Goal: Transaction & Acquisition: Purchase product/service

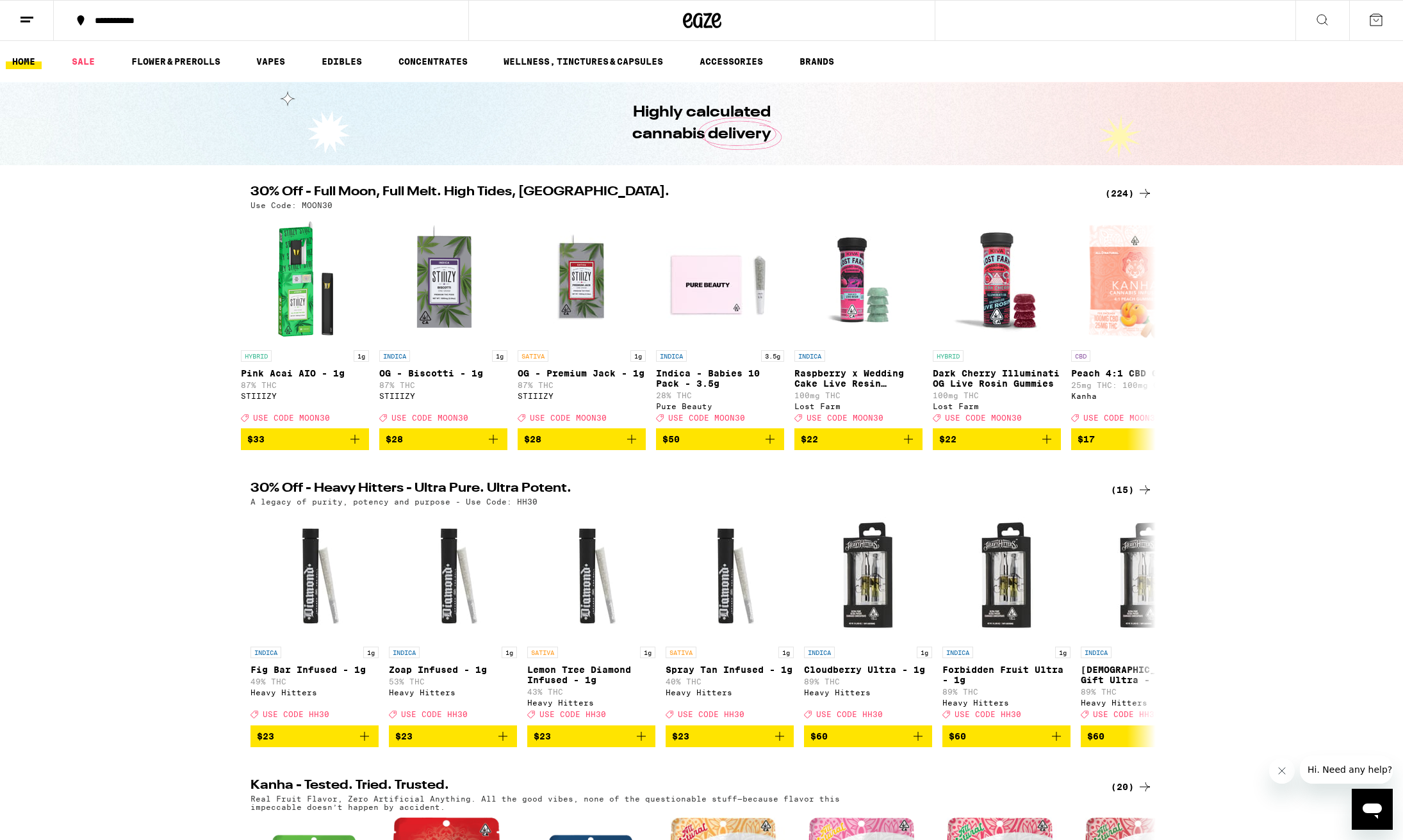
scroll to position [0, 1]
click at [1124, 195] on div "(224)" at bounding box center [1128, 193] width 47 height 15
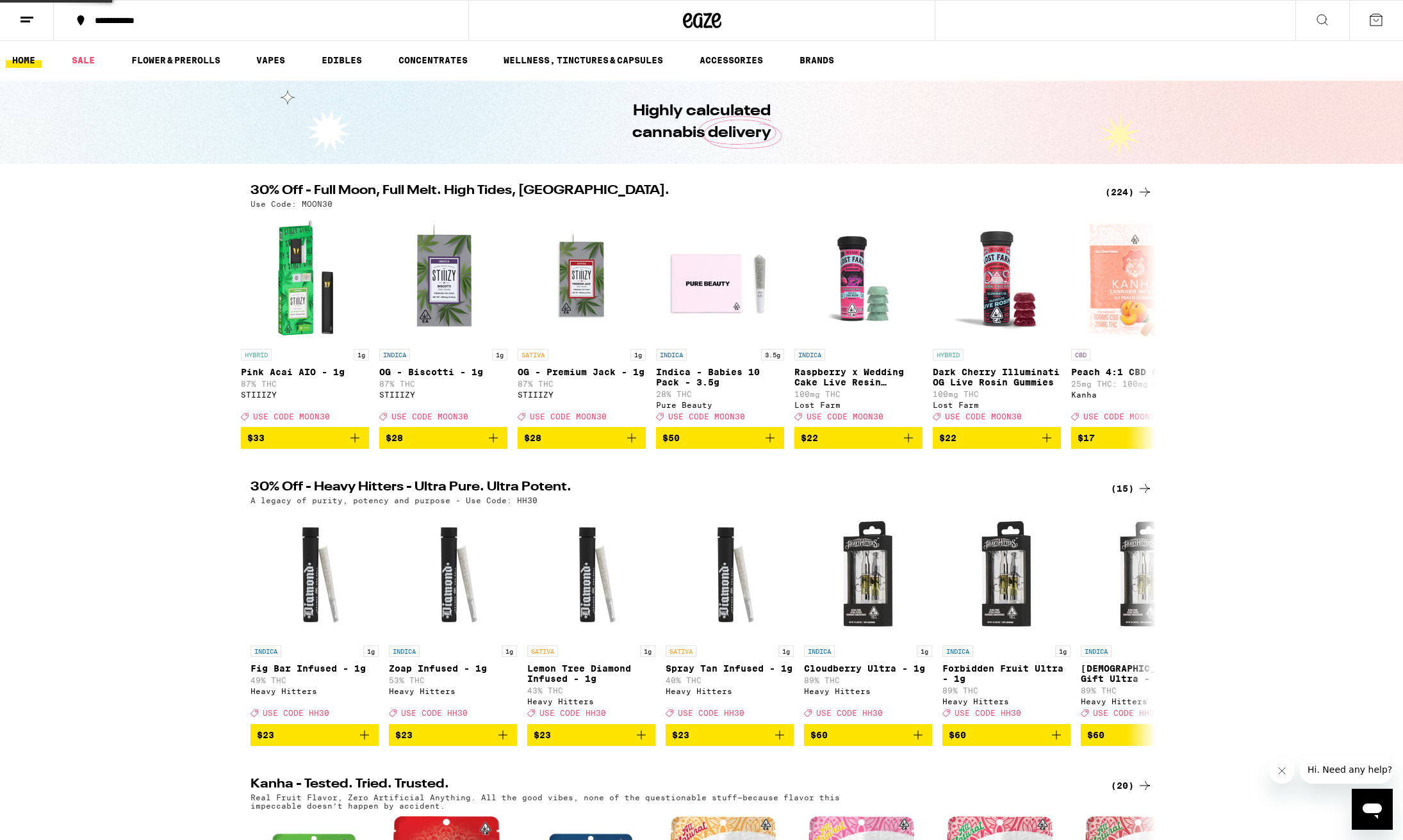
scroll to position [1, 0]
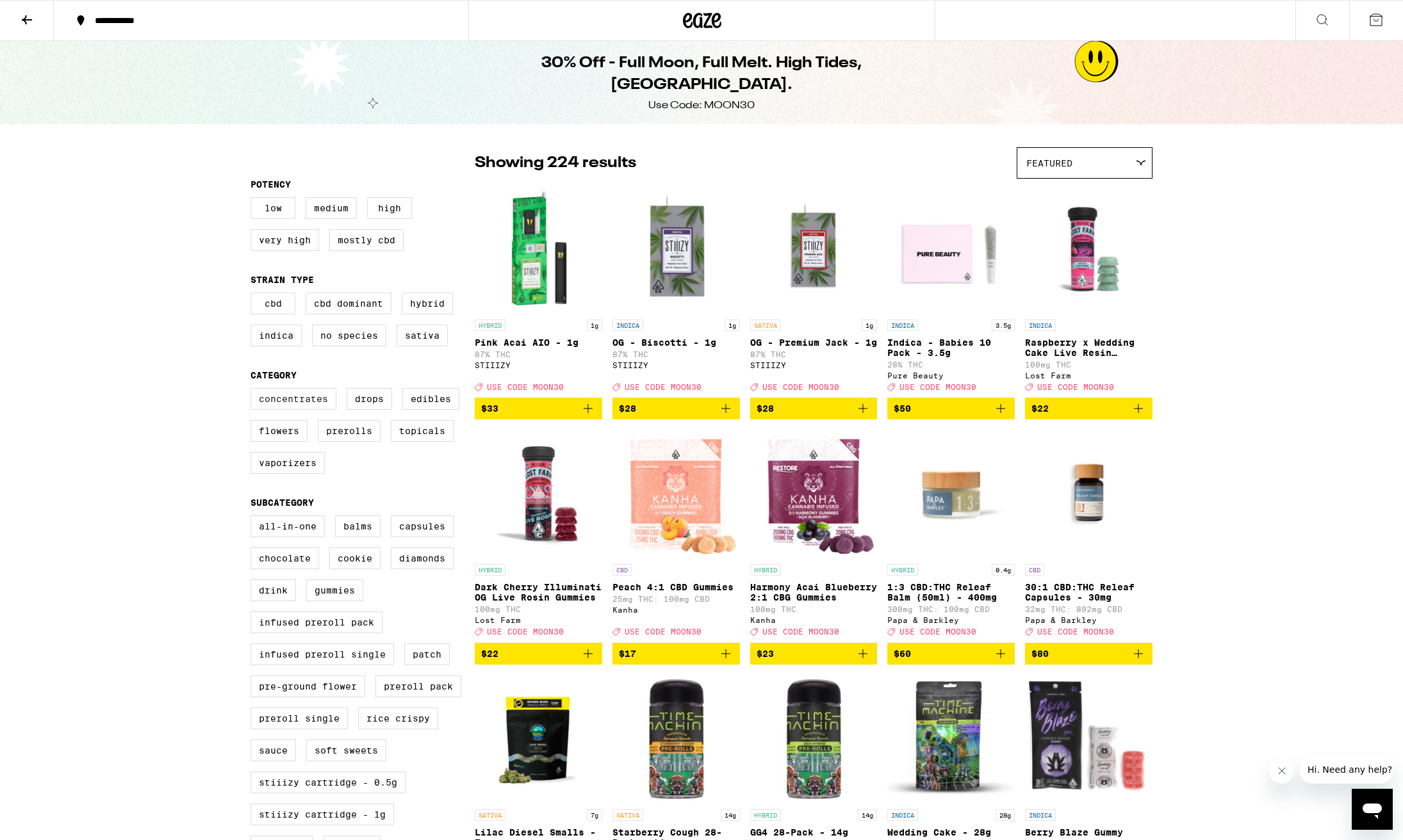
click at [313, 407] on label "Concentrates" at bounding box center [293, 399] width 86 height 22
click at [254, 391] on input "Concentrates" at bounding box center [253, 390] width 1 height 1
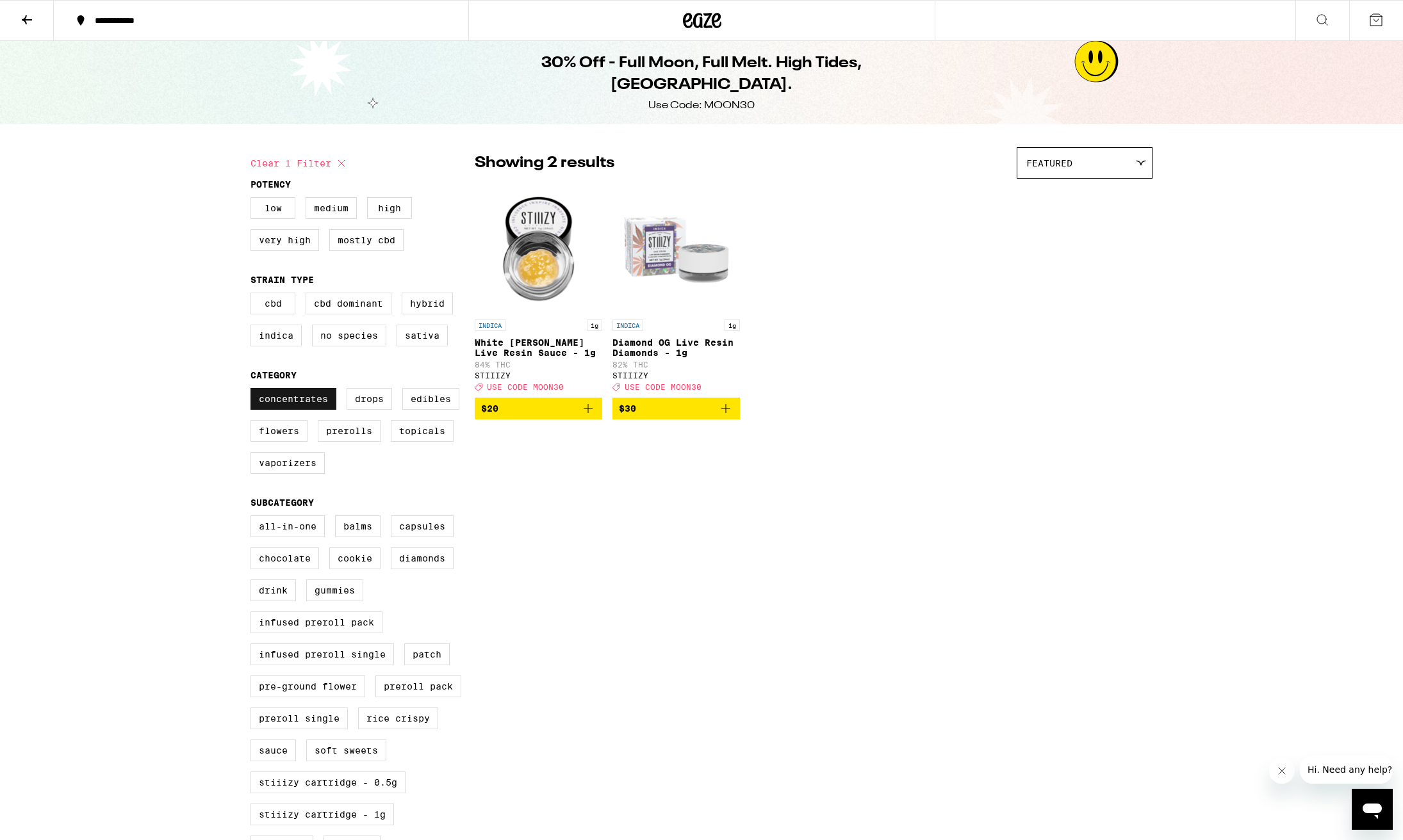
scroll to position [-1, 0]
click at [312, 407] on label "Concentrates" at bounding box center [293, 399] width 86 height 22
click at [254, 391] on input "Concentrates" at bounding box center [253, 390] width 1 height 1
checkbox input "false"
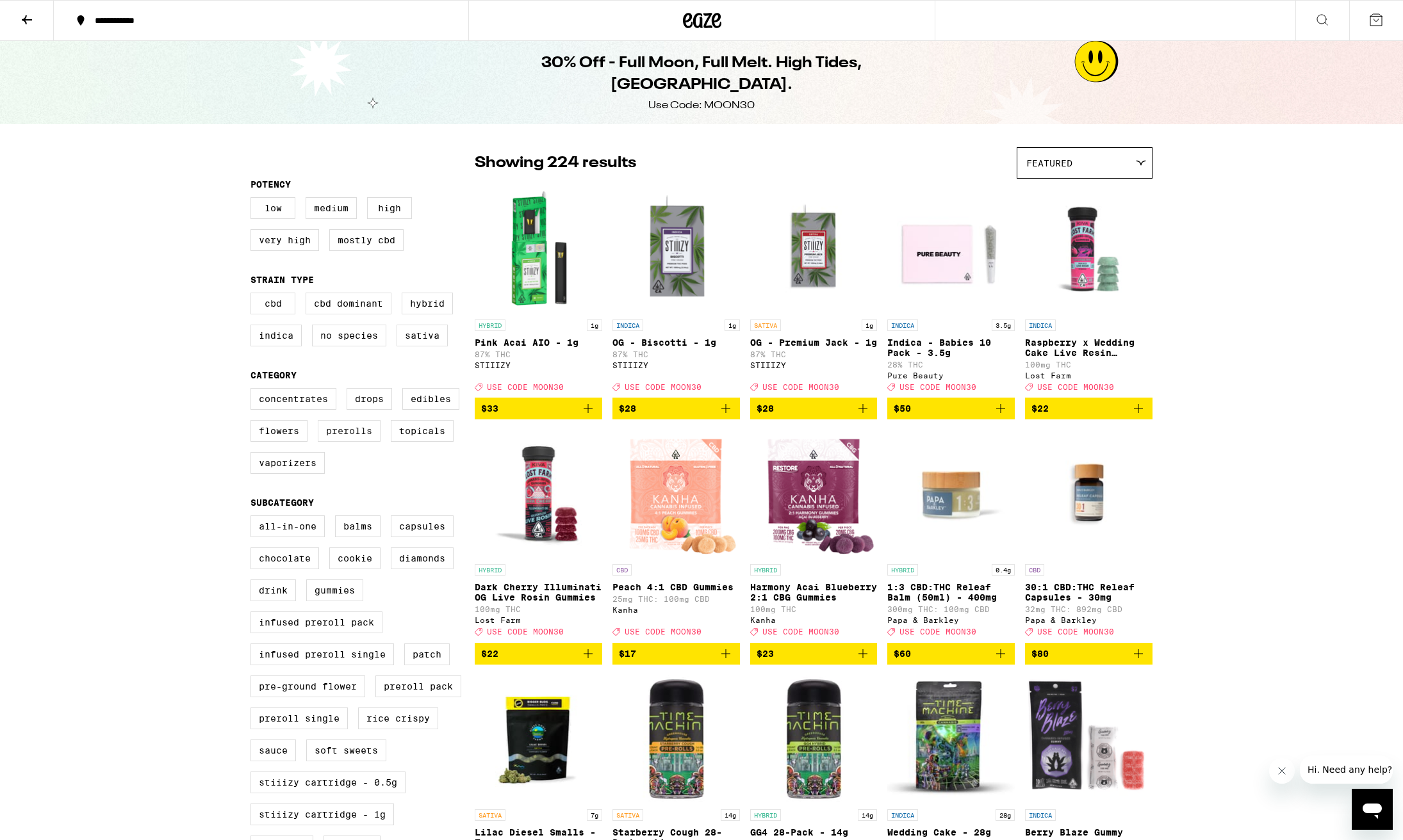
click at [361, 442] on label "Prerolls" at bounding box center [349, 431] width 63 height 22
click at [254, 391] on input "Prerolls" at bounding box center [253, 390] width 1 height 1
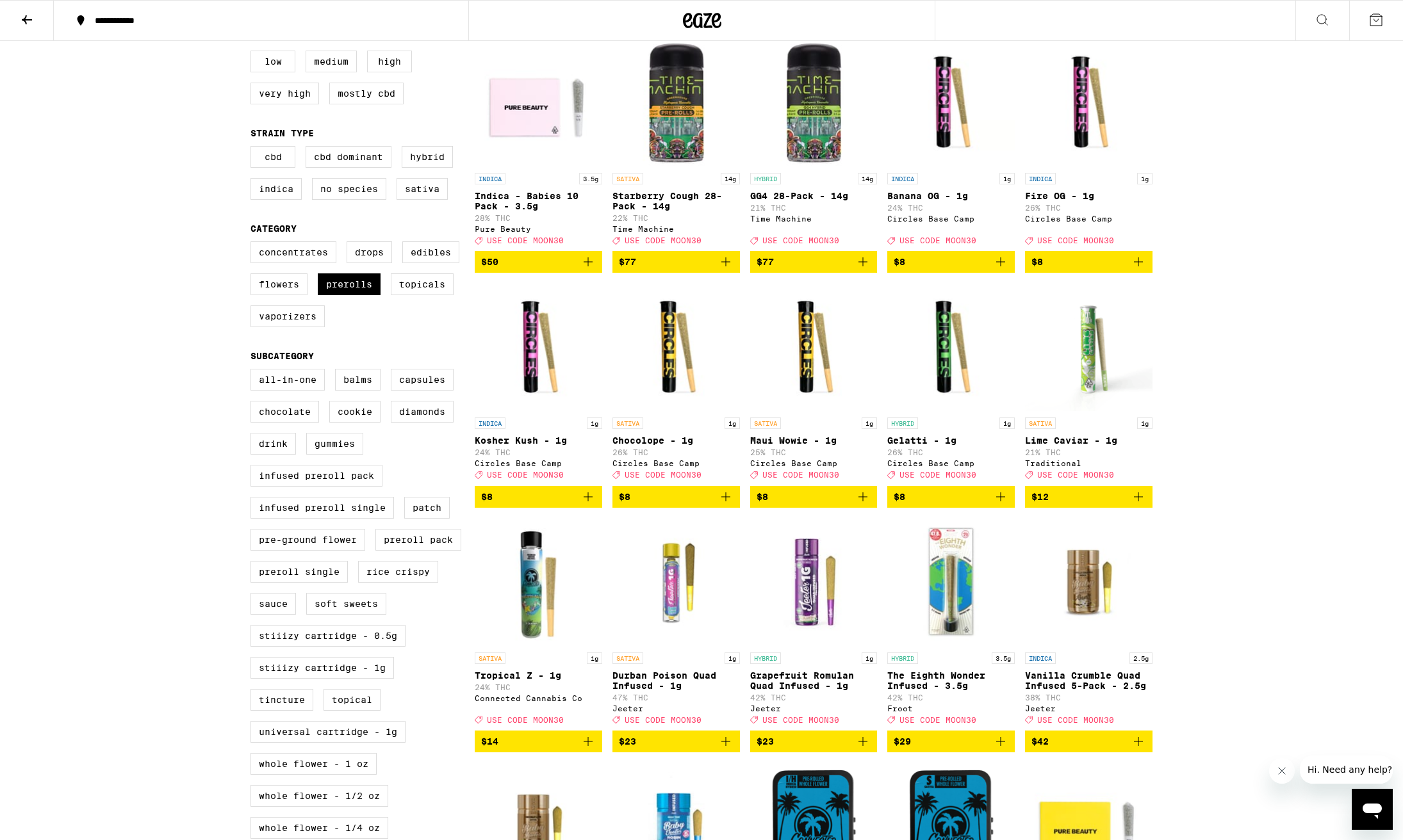
scroll to position [111, 0]
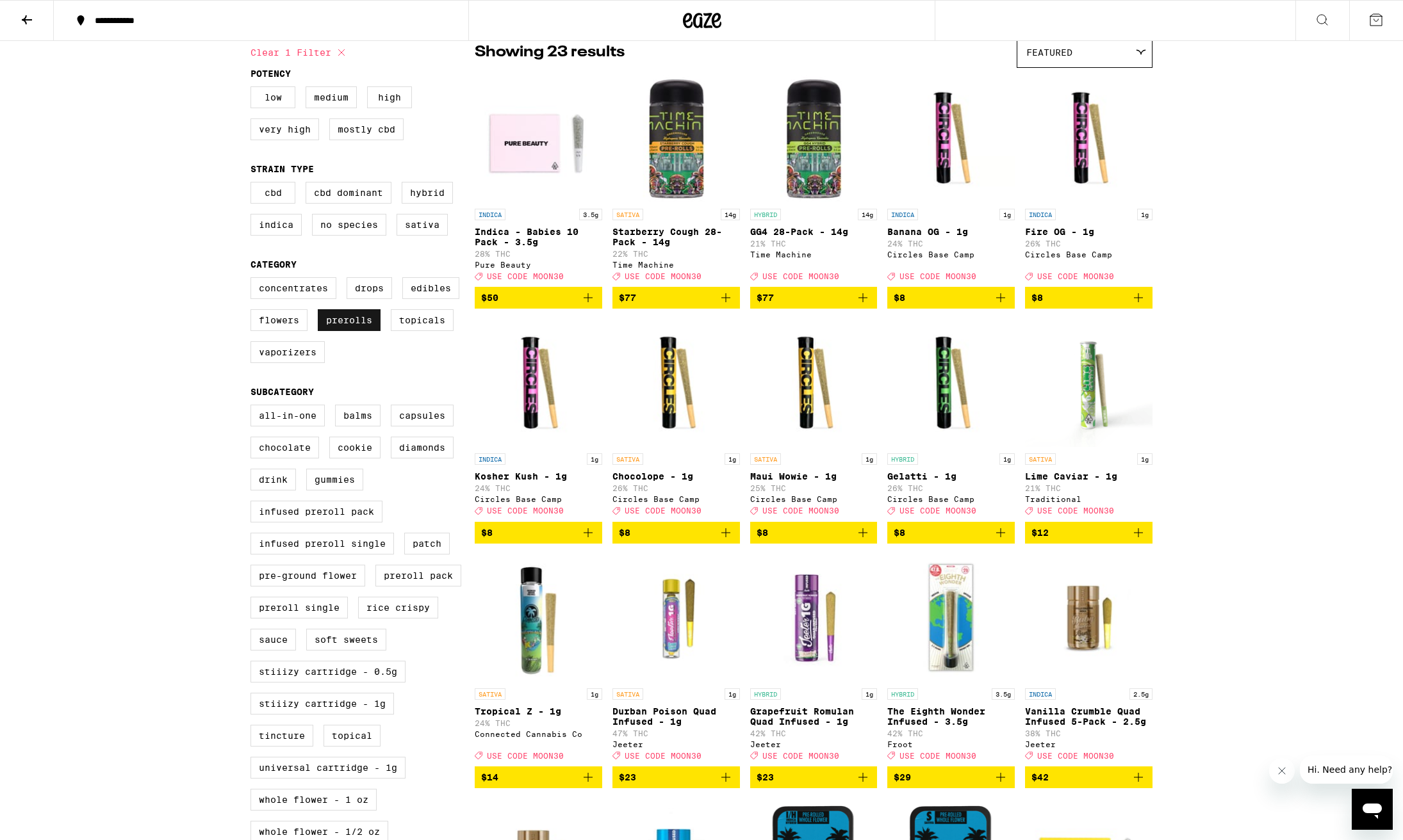
click at [363, 329] on label "Prerolls" at bounding box center [349, 320] width 63 height 22
click at [254, 280] on input "Prerolls" at bounding box center [253, 279] width 1 height 1
checkbox input "false"
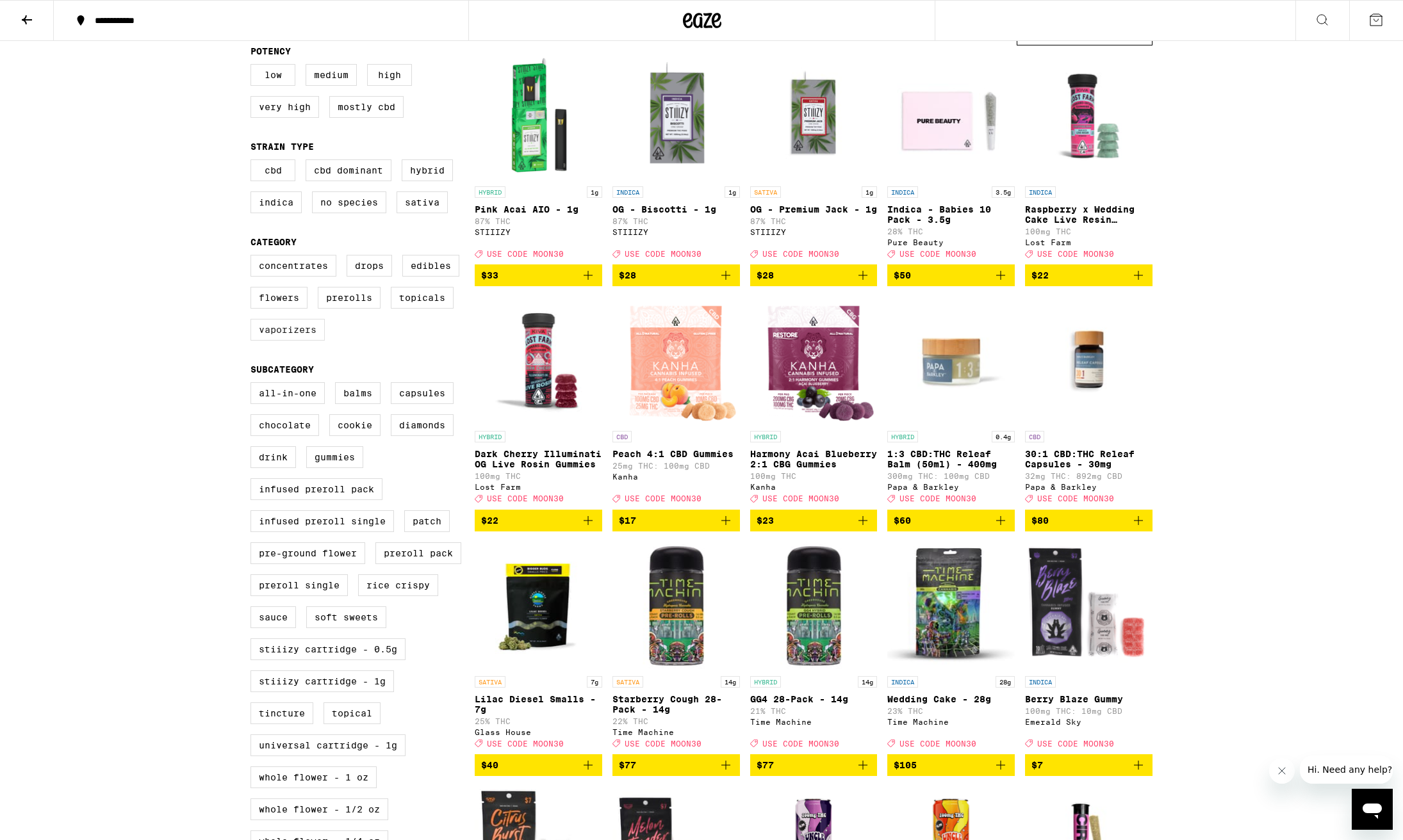
click at [313, 341] on label "Vaporizers" at bounding box center [287, 330] width 74 height 22
click at [254, 258] on input "Vaporizers" at bounding box center [253, 257] width 1 height 1
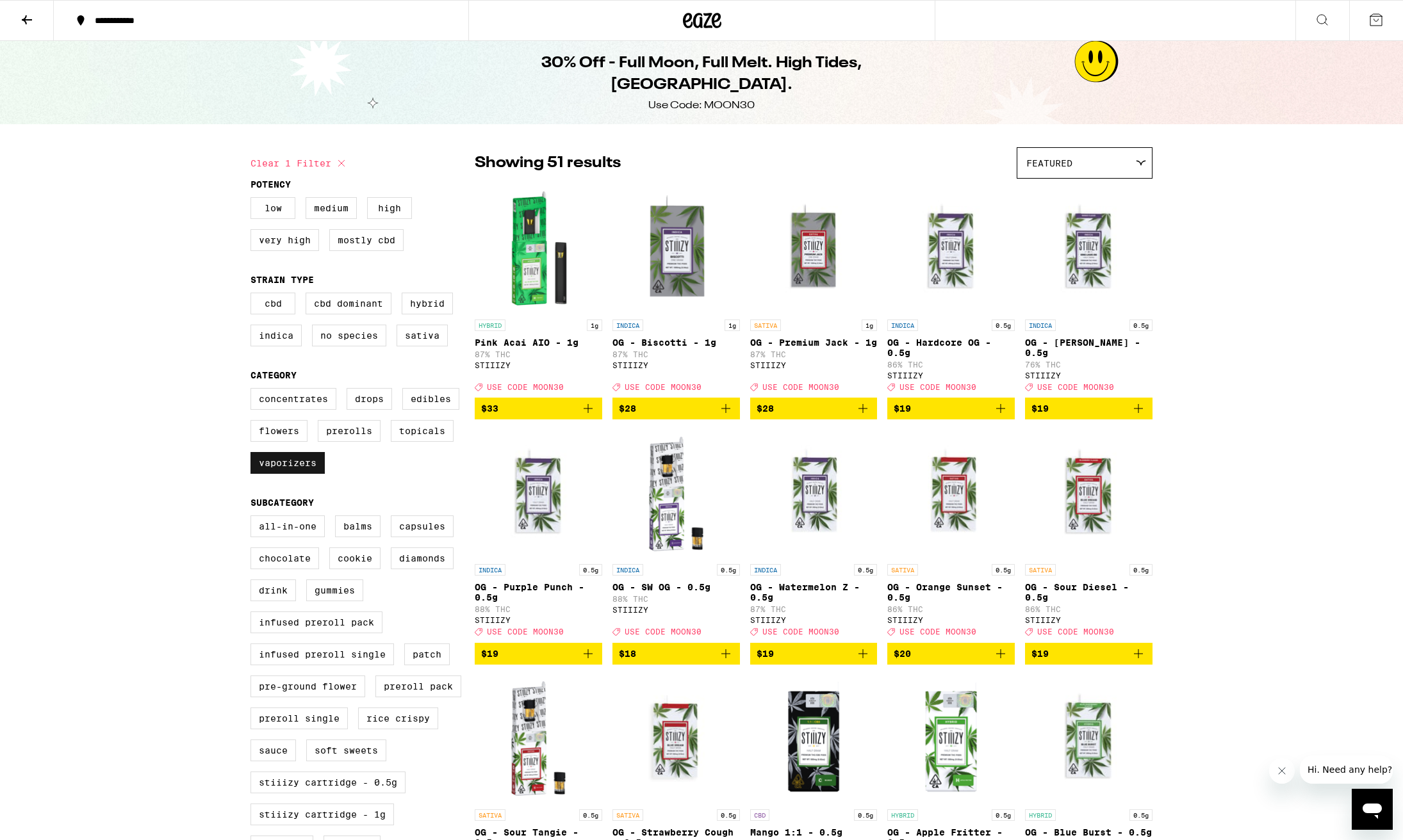
click at [259, 474] on label "Vaporizers" at bounding box center [287, 463] width 74 height 22
click at [254, 391] on input "Vaporizers" at bounding box center [253, 390] width 1 height 1
checkbox input "false"
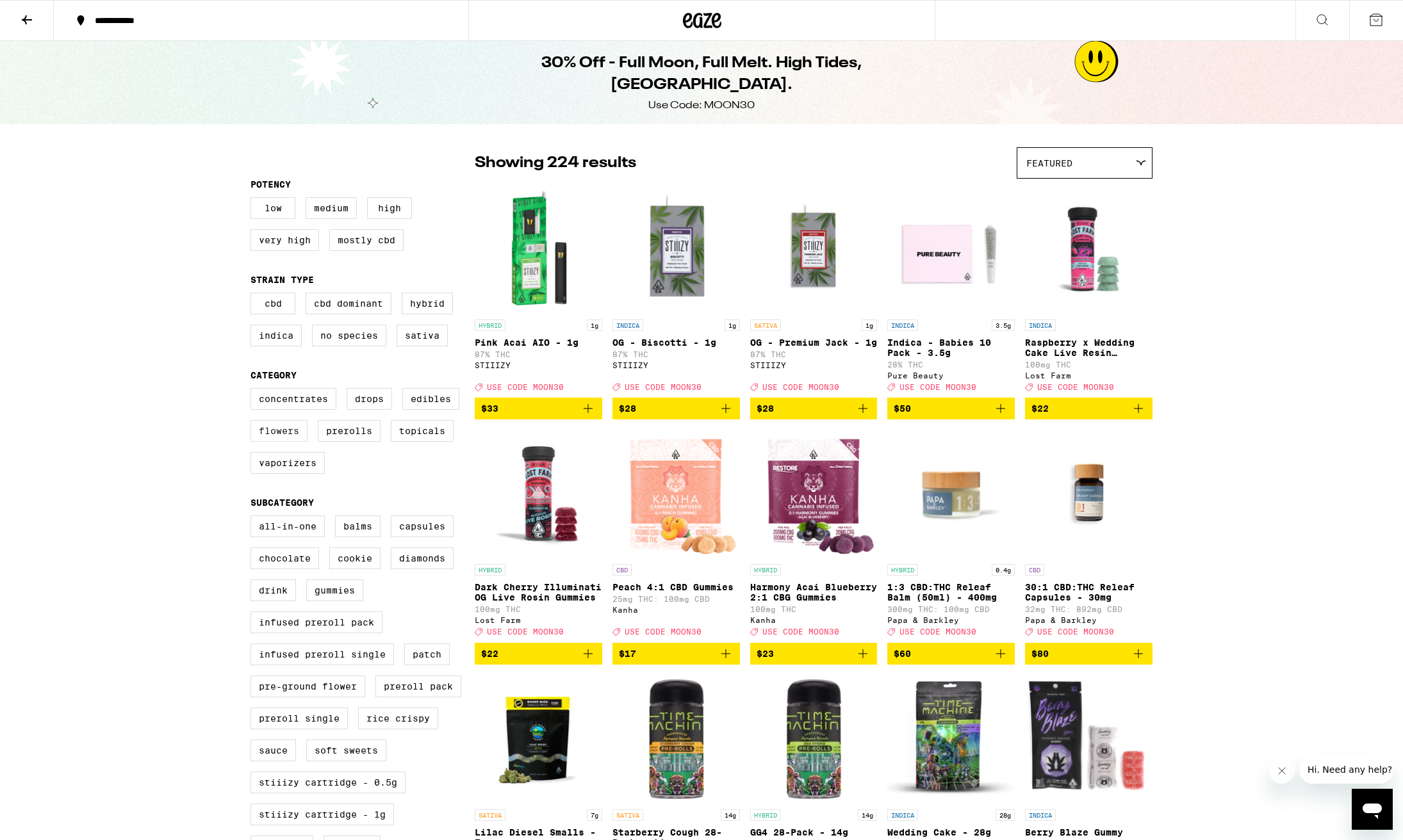
click at [278, 442] on label "Flowers" at bounding box center [278, 431] width 57 height 22
click at [254, 391] on input "Flowers" at bounding box center [253, 390] width 1 height 1
checkbox input "true"
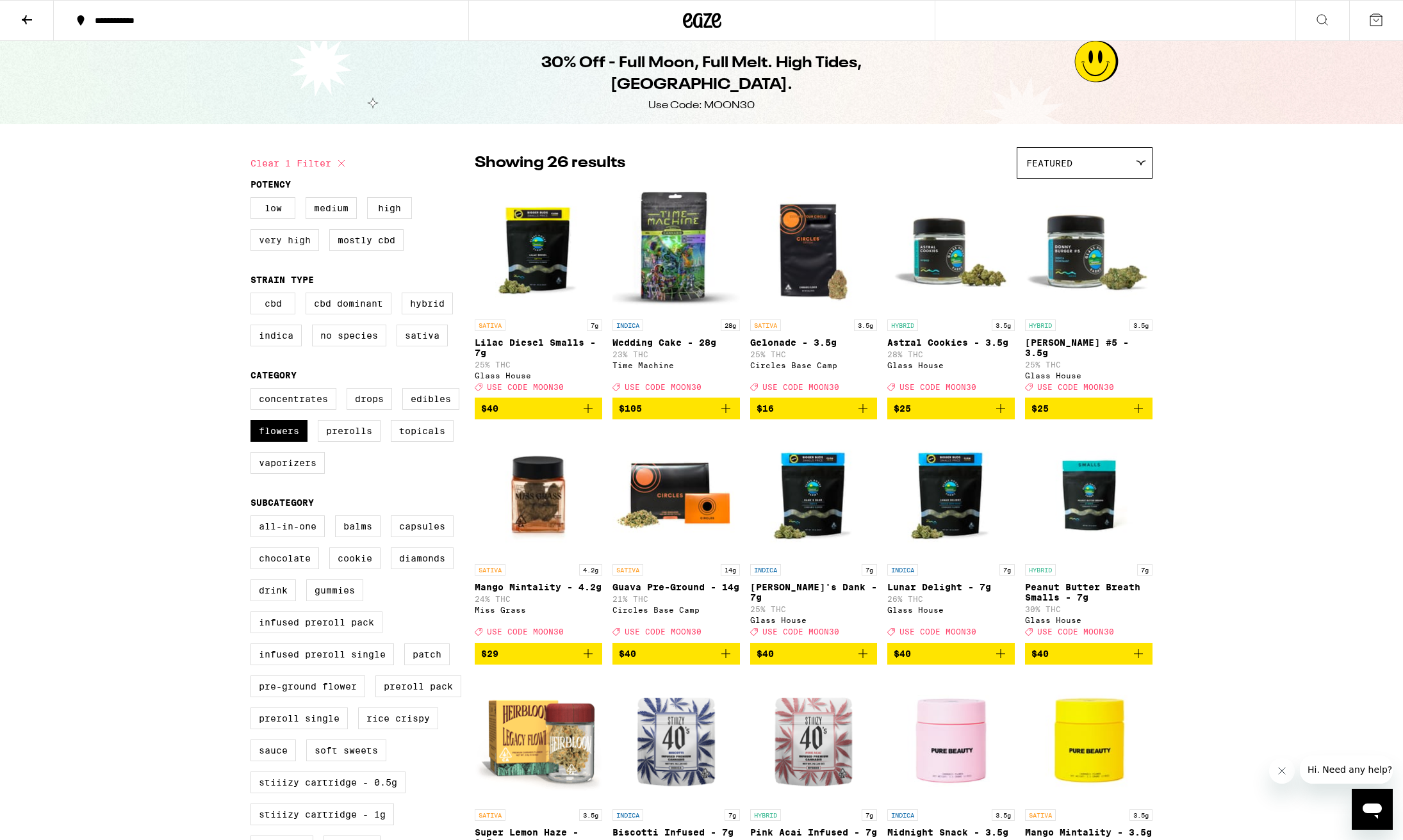
click at [281, 246] on label "Very High" at bounding box center [284, 240] width 69 height 22
click at [254, 200] on input "Very High" at bounding box center [253, 199] width 1 height 1
checkbox input "true"
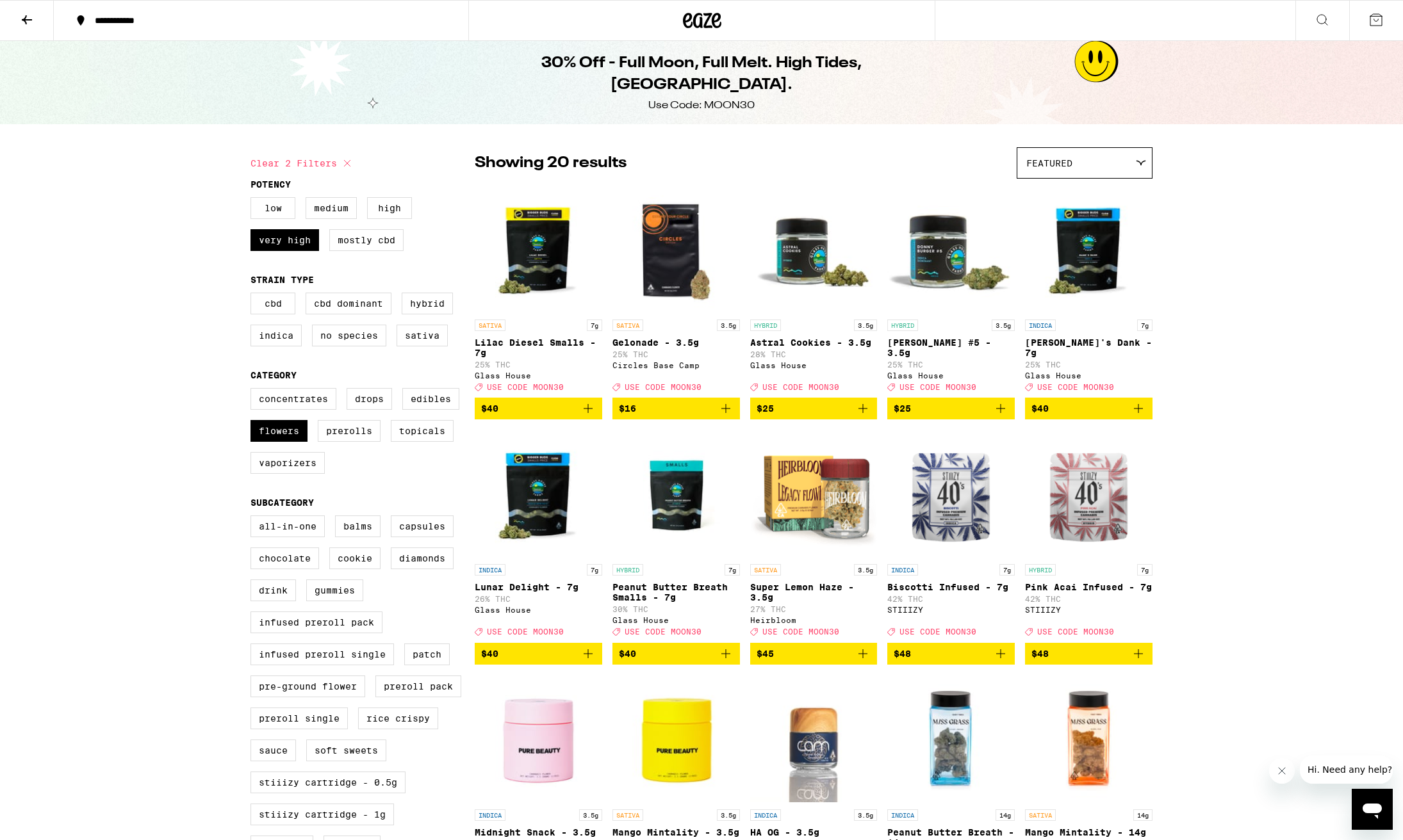
scroll to position [2, 0]
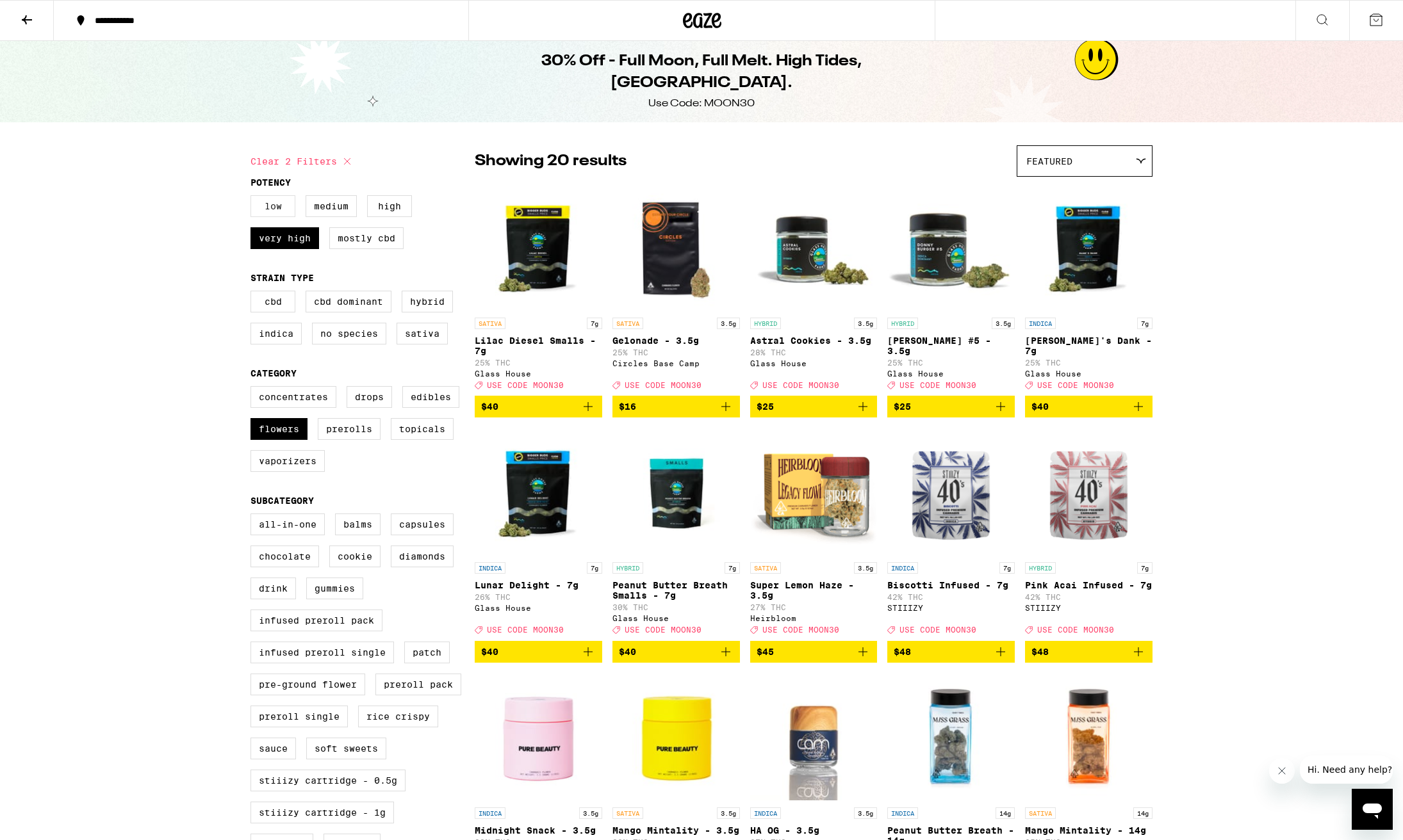
click at [280, 216] on label "Low" at bounding box center [272, 206] width 45 height 22
click at [254, 198] on input "Low" at bounding box center [253, 197] width 1 height 1
checkbox input "true"
click at [281, 240] on label "Very High" at bounding box center [284, 238] width 69 height 22
click at [254, 198] on input "Very High" at bounding box center [253, 197] width 1 height 1
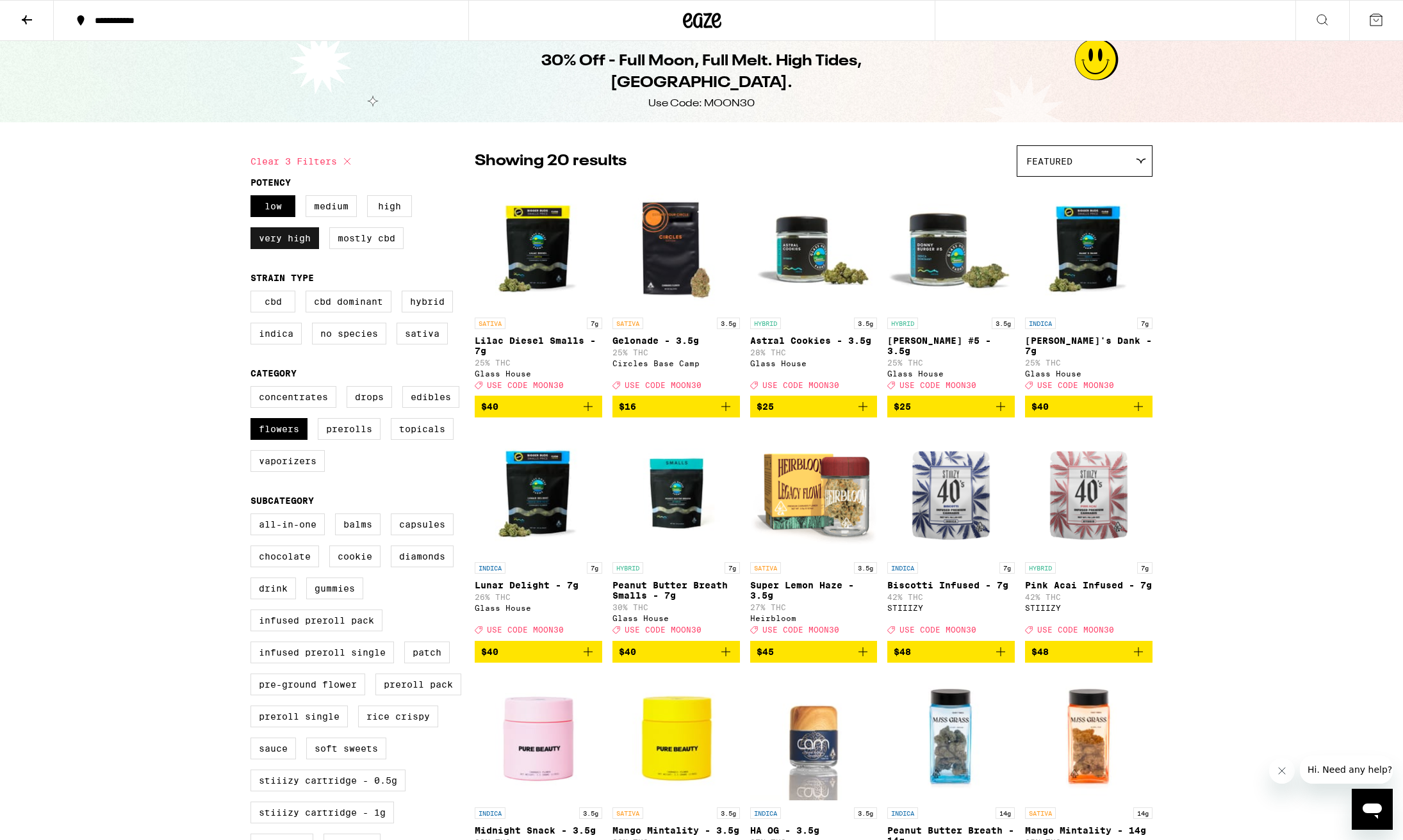
checkbox input "false"
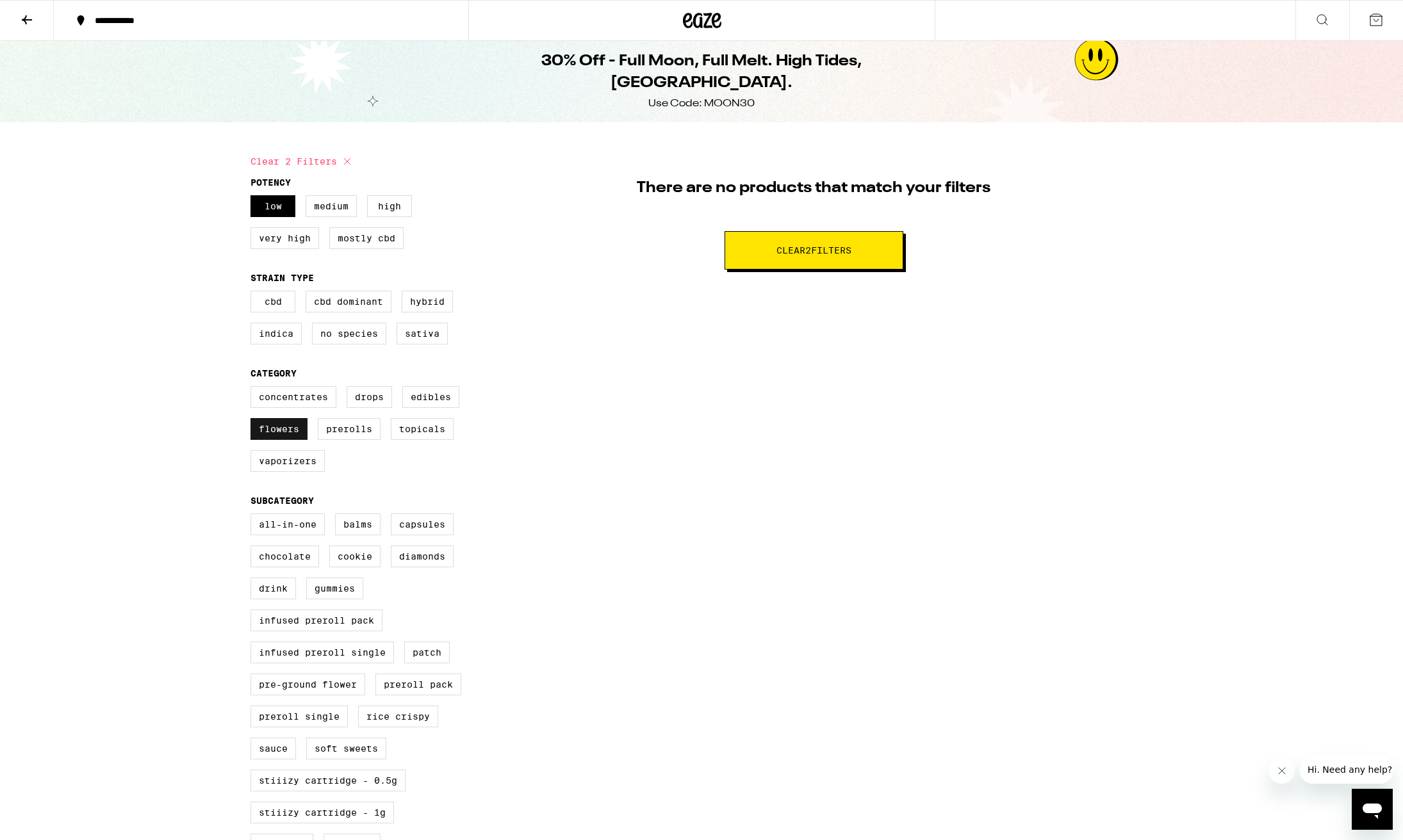
click at [274, 438] on label "Flowers" at bounding box center [278, 429] width 57 height 22
click at [254, 389] on input "Flowers" at bounding box center [253, 388] width 1 height 1
checkbox input "false"
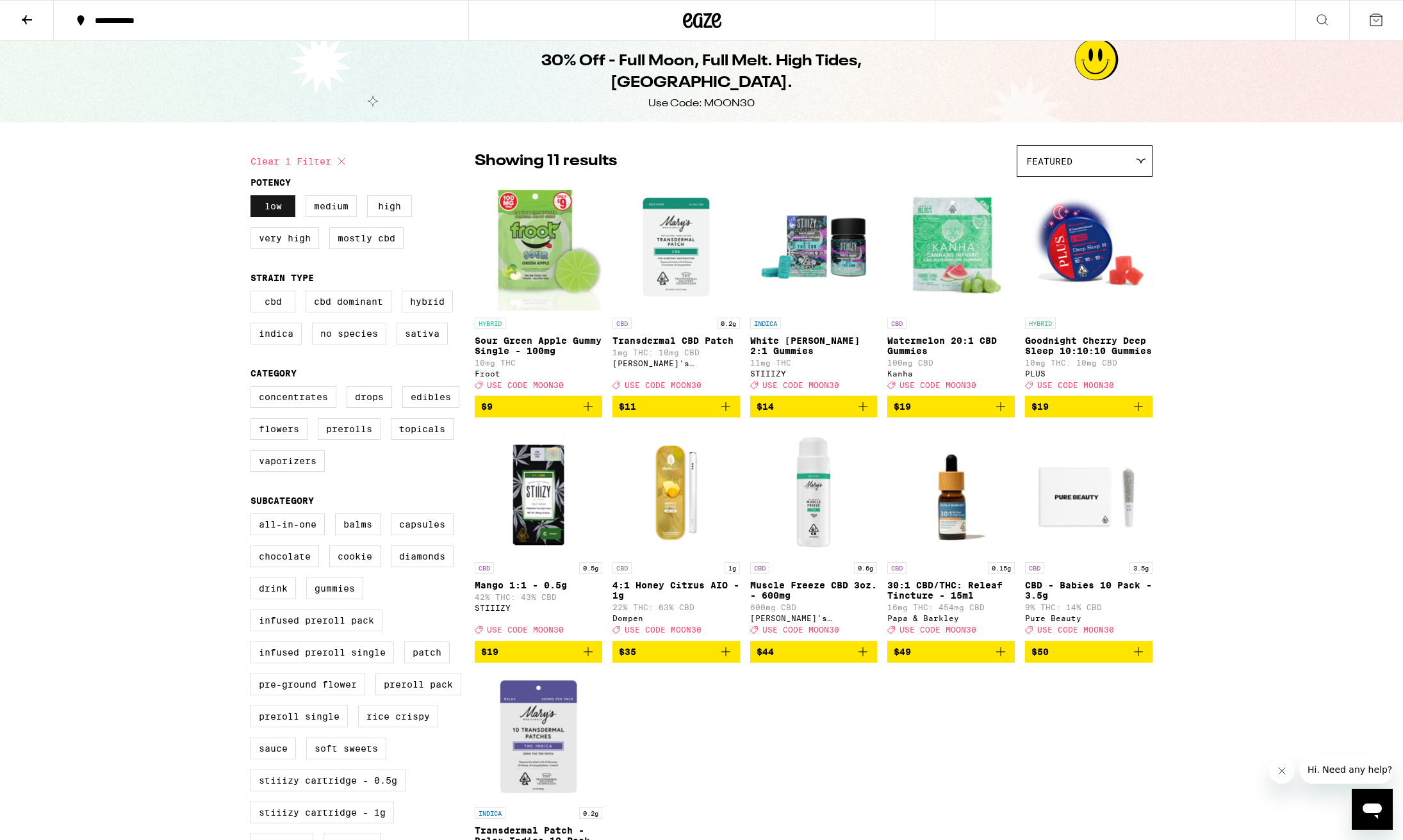
click at [270, 213] on label "Low" at bounding box center [272, 206] width 45 height 22
click at [254, 198] on input "Low" at bounding box center [253, 197] width 1 height 1
checkbox input "false"
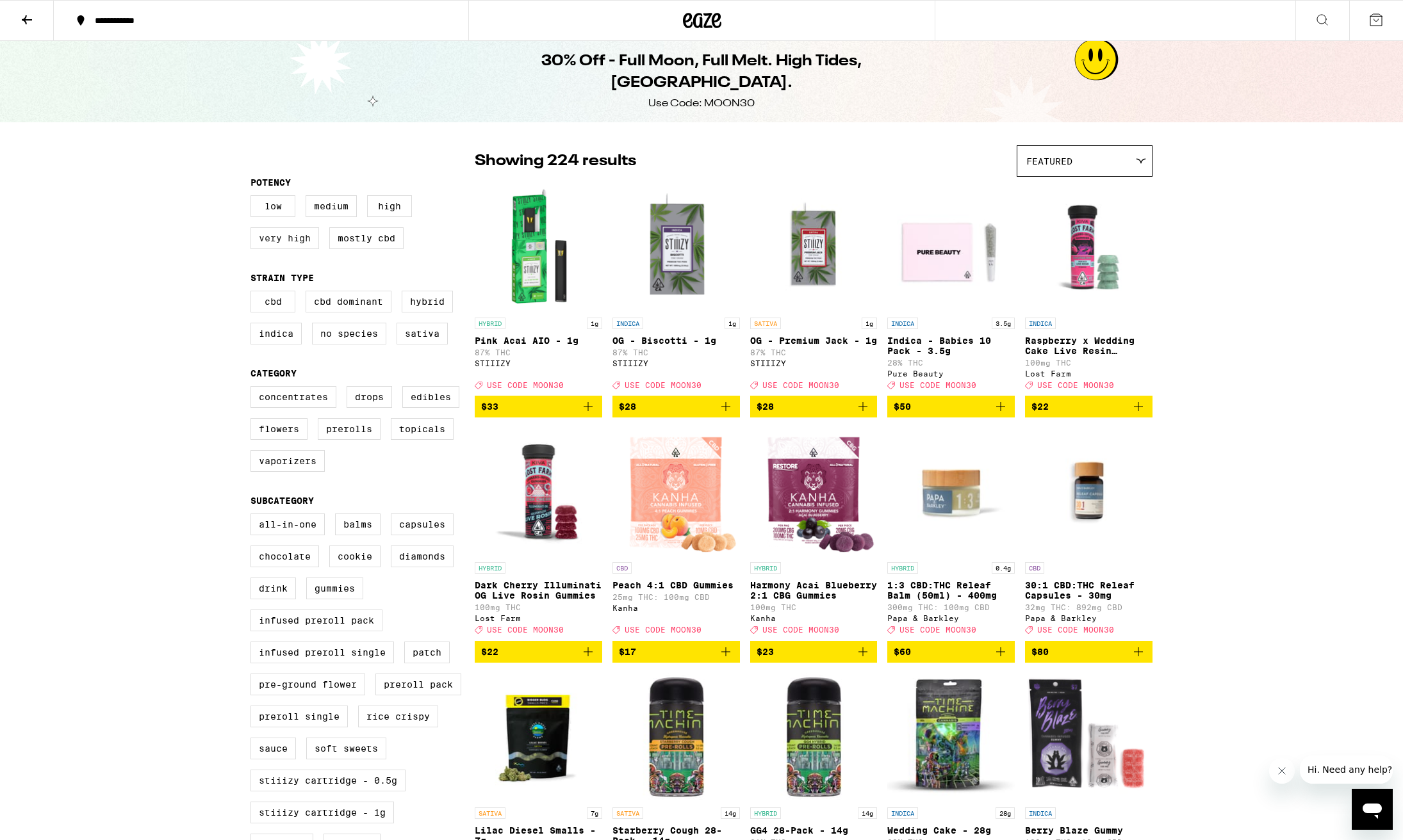
click at [295, 239] on label "Very High" at bounding box center [284, 238] width 69 height 22
click at [254, 198] on input "Very High" at bounding box center [253, 197] width 1 height 1
checkbox input "true"
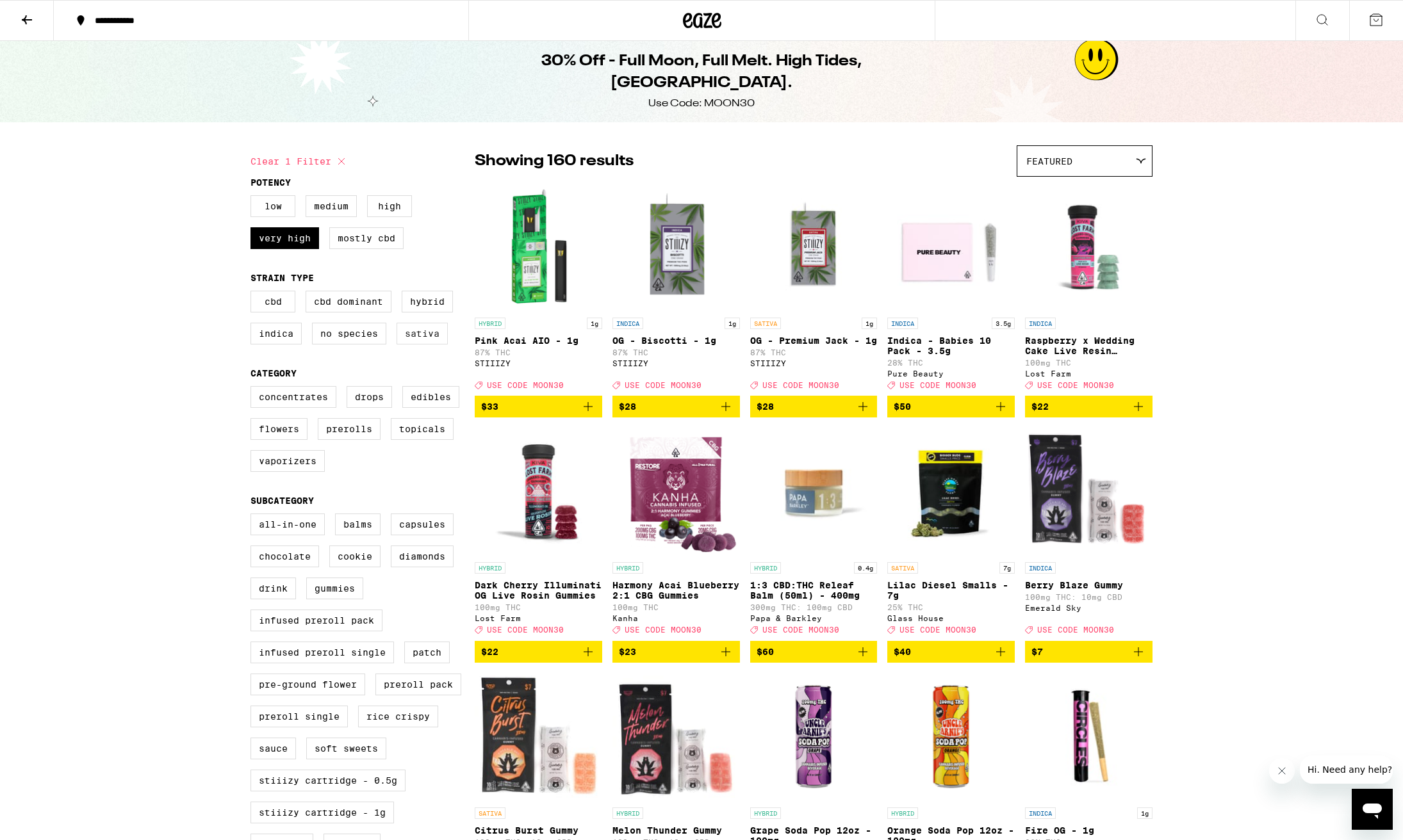
click at [428, 338] on label "Sativa" at bounding box center [422, 334] width 51 height 22
click at [254, 293] on input "Sativa" at bounding box center [253, 293] width 1 height 1
checkbox input "true"
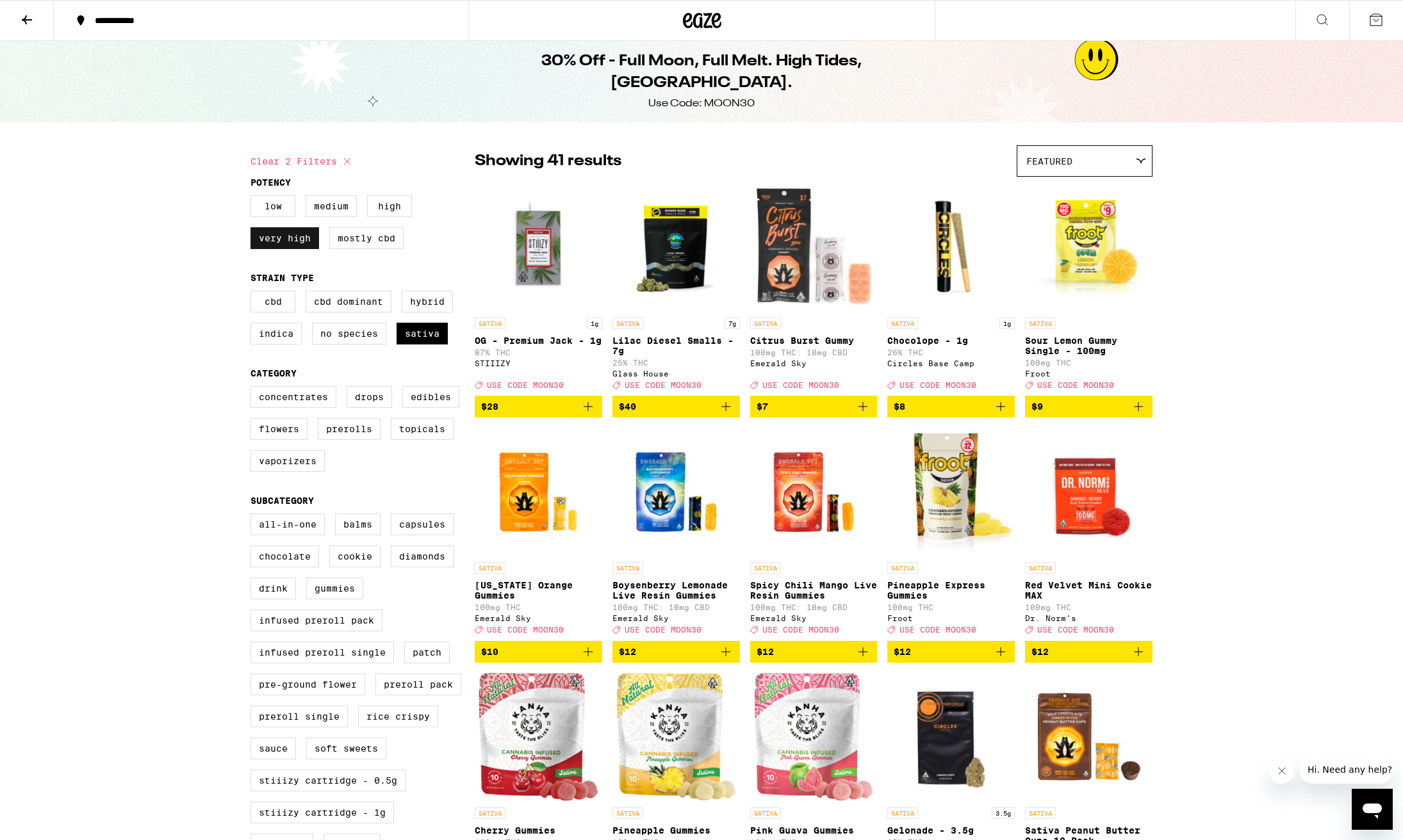
click at [295, 241] on label "Very High" at bounding box center [284, 238] width 69 height 22
click at [254, 198] on input "Very High" at bounding box center [253, 197] width 1 height 1
checkbox input "false"
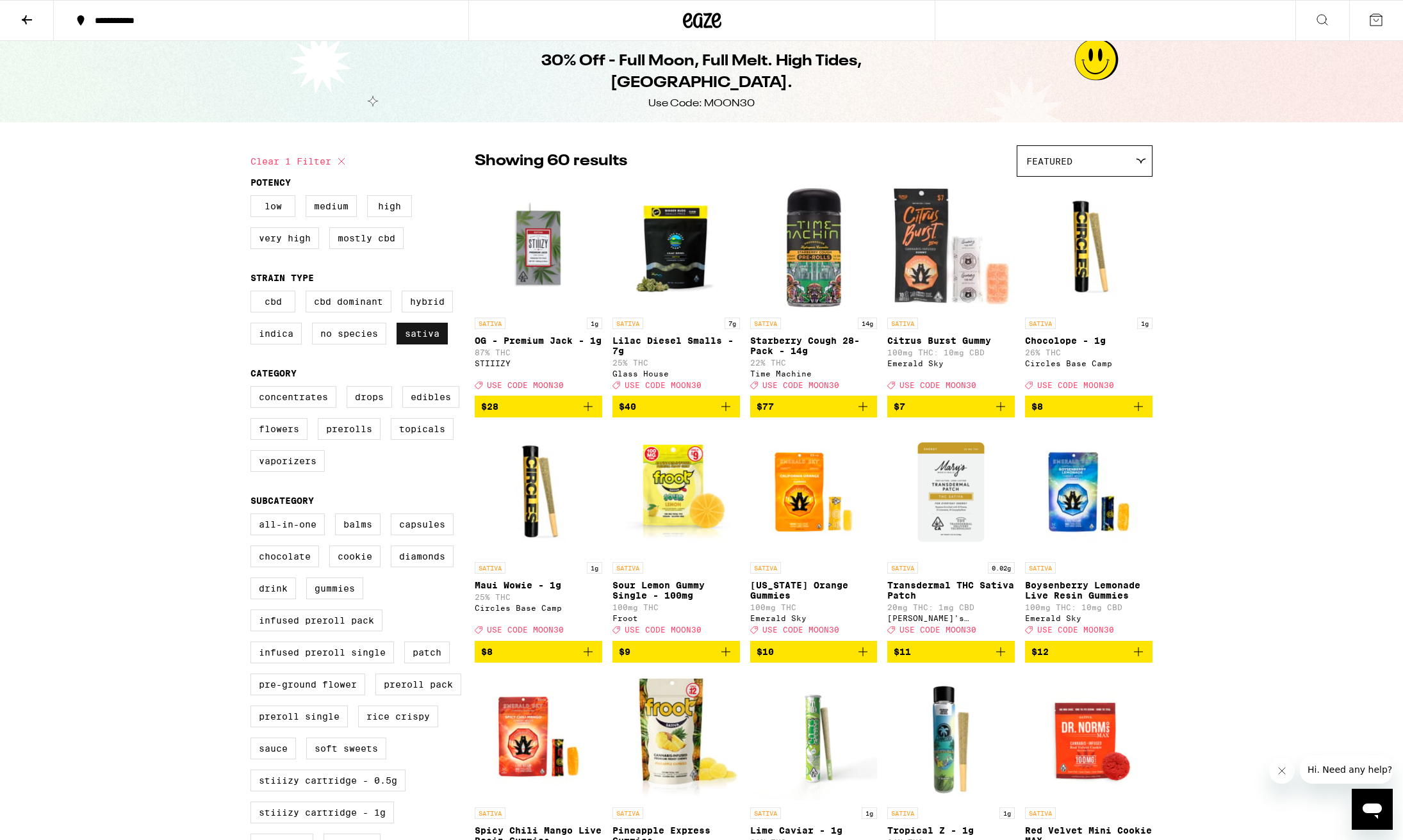
click at [424, 342] on label "Sativa" at bounding box center [422, 334] width 51 height 22
click at [254, 293] on input "Sativa" at bounding box center [253, 293] width 1 height 1
checkbox input "false"
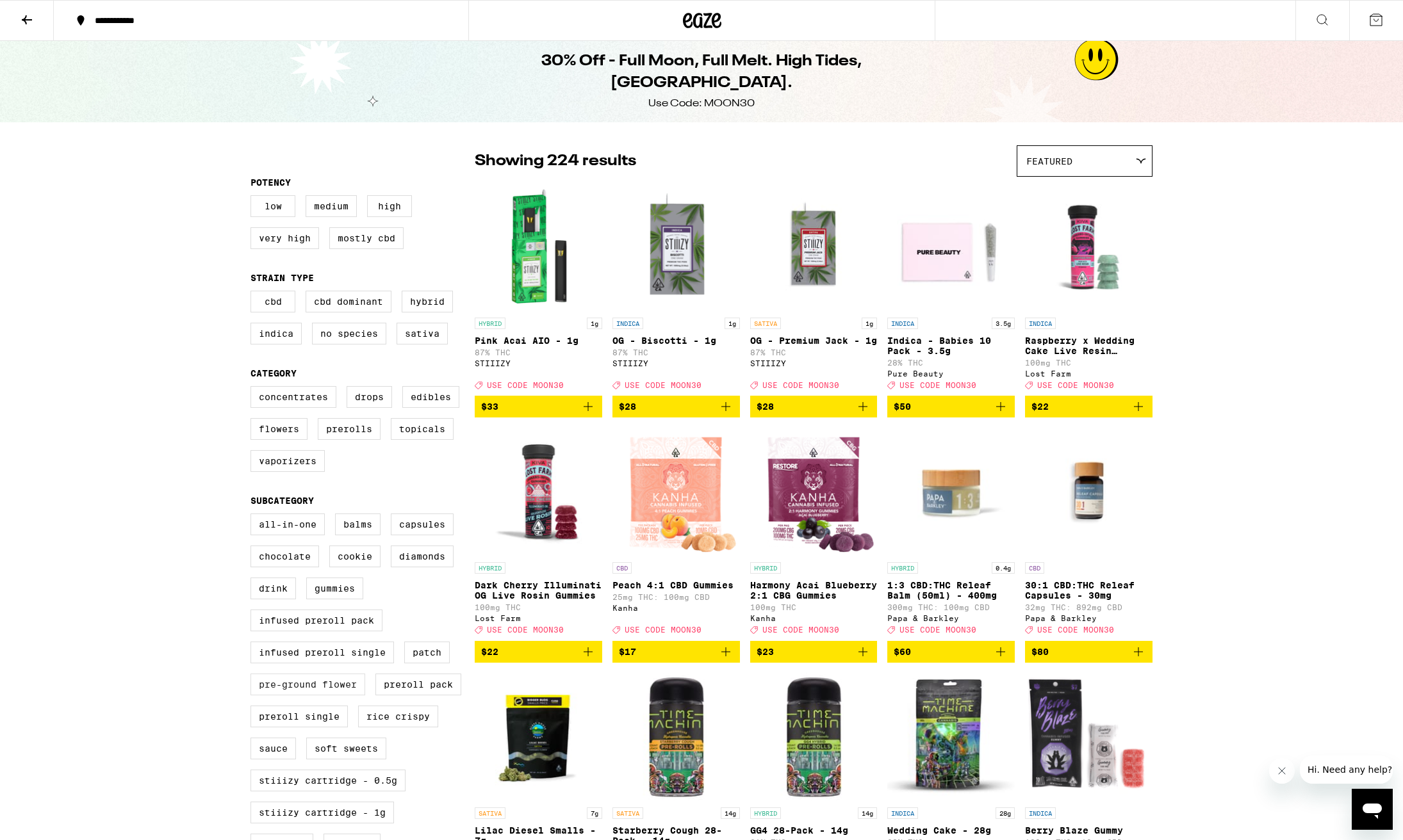
click at [309, 696] on label "Pre-ground Flower" at bounding box center [307, 685] width 115 height 22
click at [254, 516] on input "Pre-ground Flower" at bounding box center [253, 516] width 1 height 1
checkbox input "true"
